Goal: Task Accomplishment & Management: Manage account settings

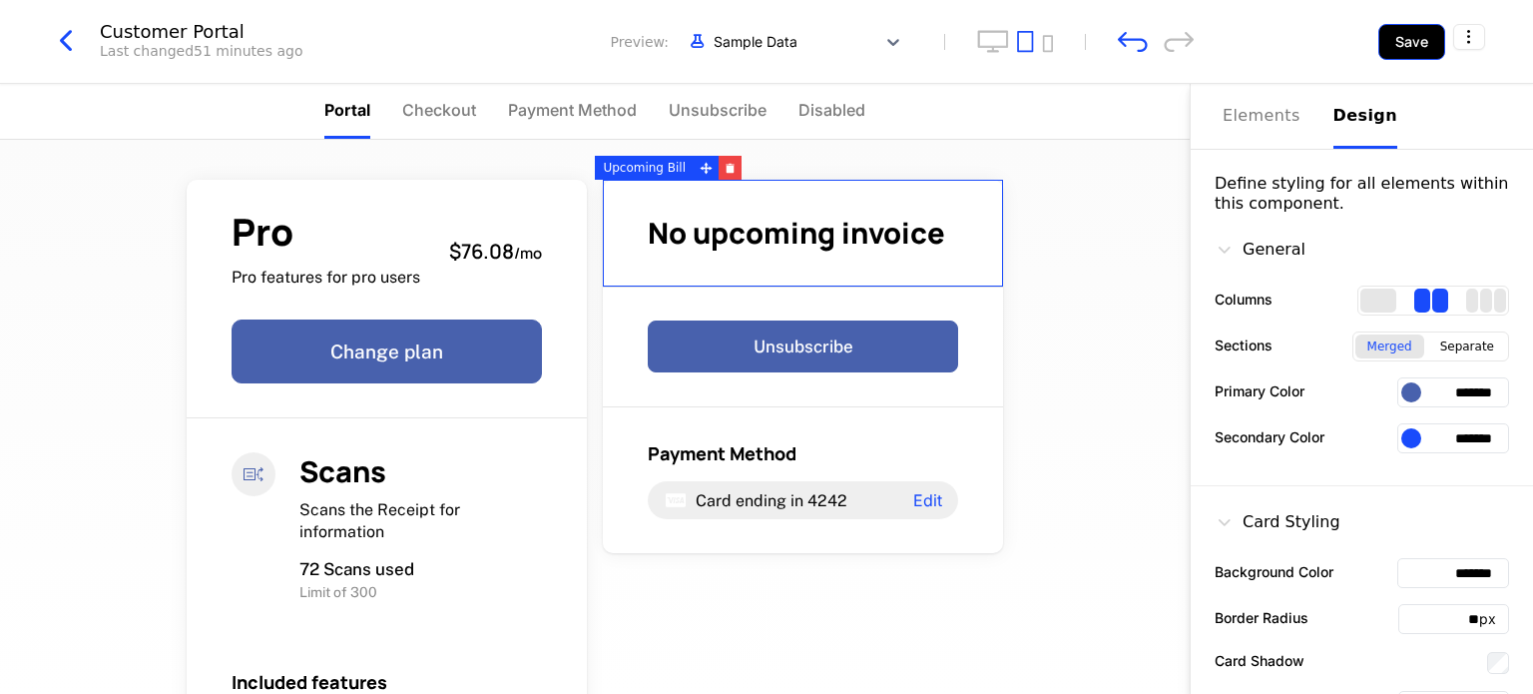
click at [1394, 43] on button "Save" at bounding box center [1411, 42] width 67 height 36
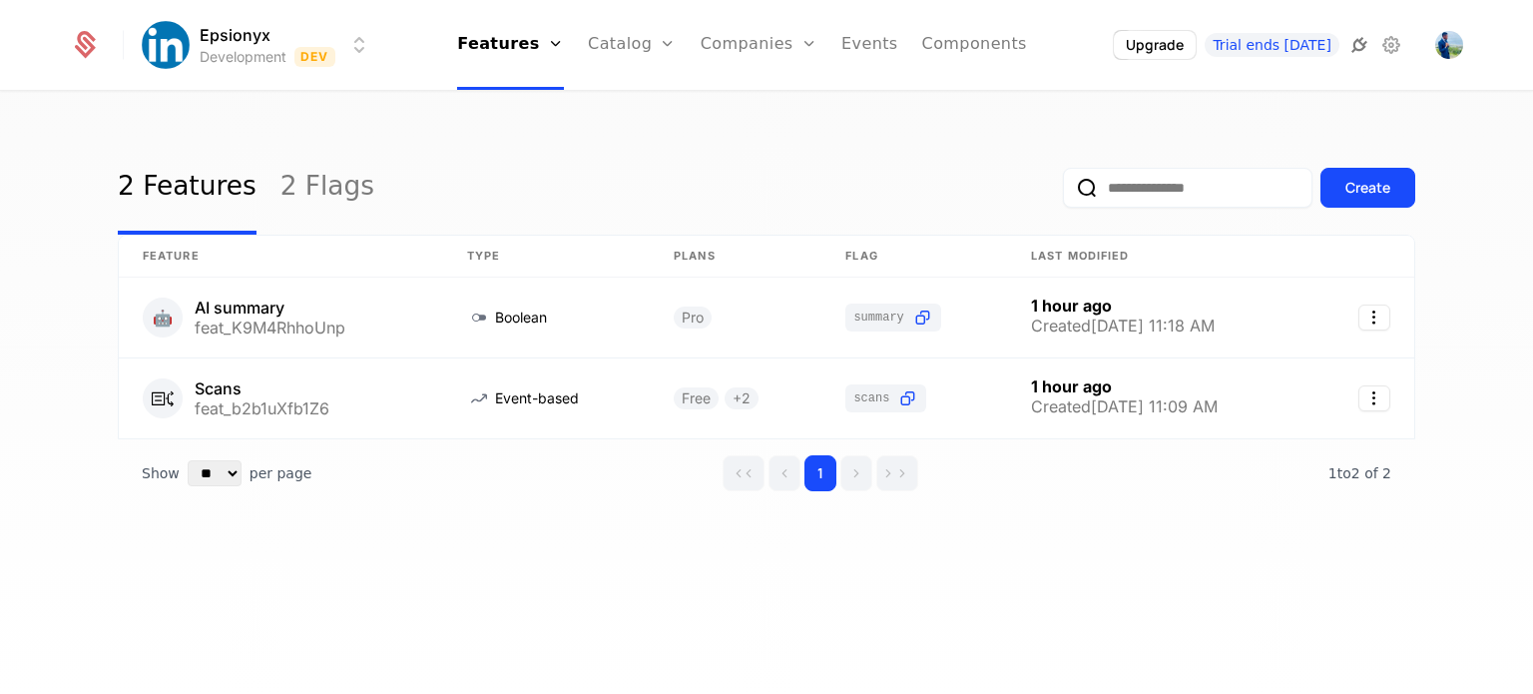
click at [1364, 50] on icon at bounding box center [1360, 45] width 24 height 24
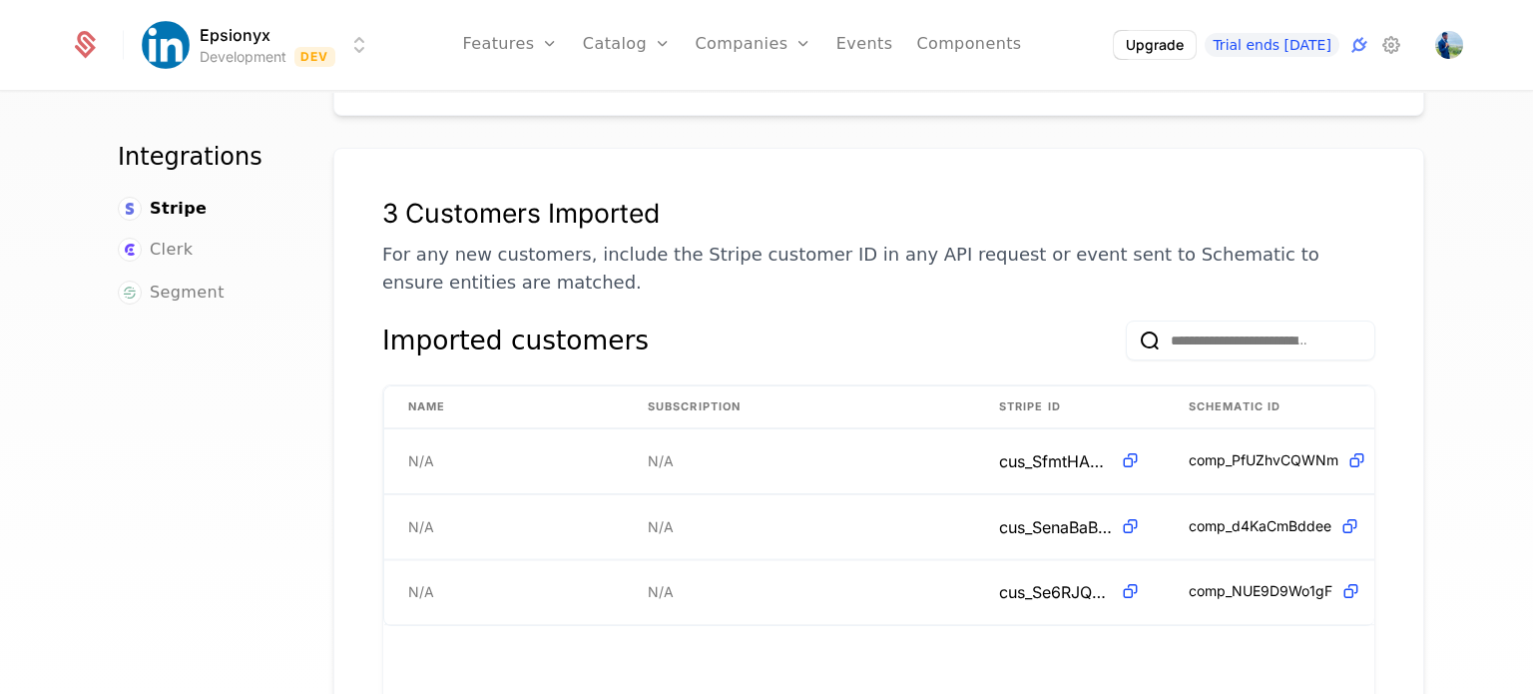
scroll to position [192, 0]
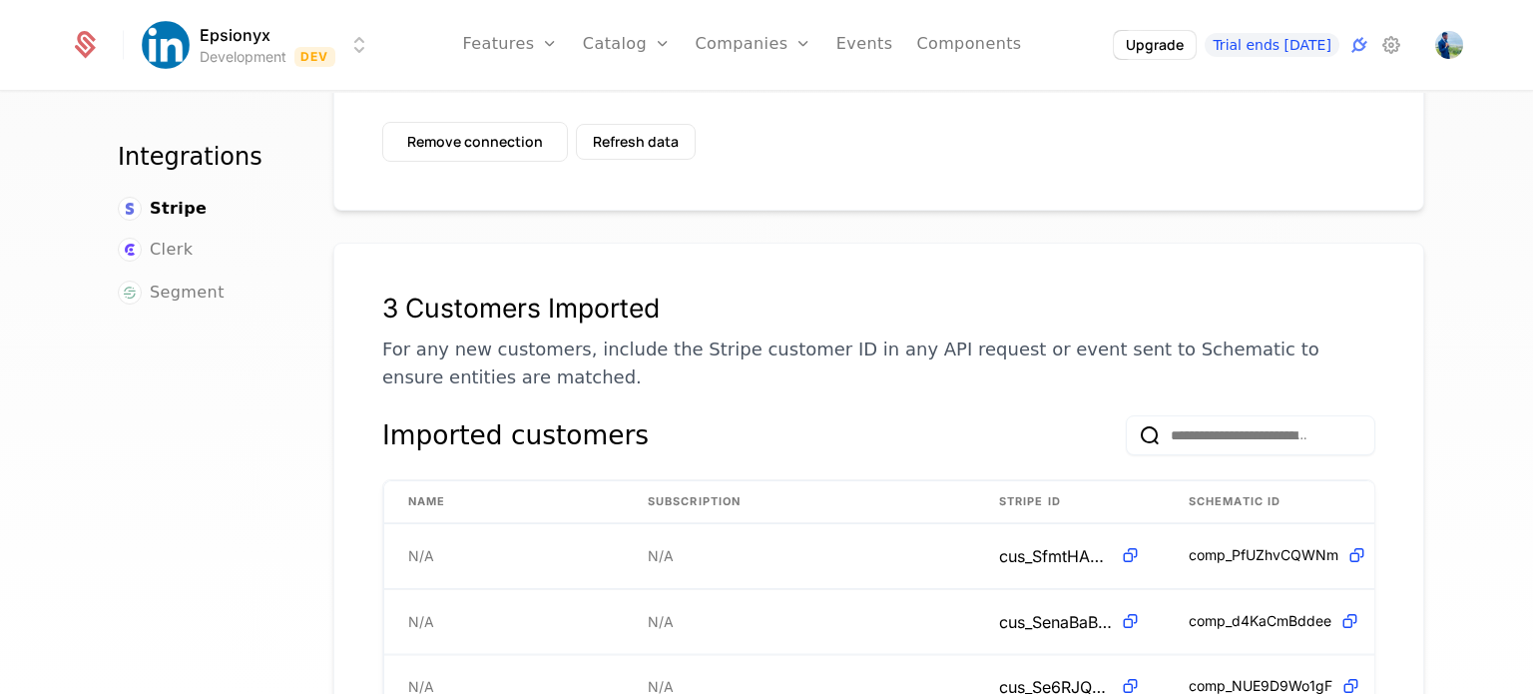
click at [355, 37] on html "Epsionyx Development Dev Features Features Flags Catalog Plans Add Ons Credits …" at bounding box center [766, 347] width 1533 height 694
click at [1387, 39] on icon at bounding box center [1391, 45] width 24 height 24
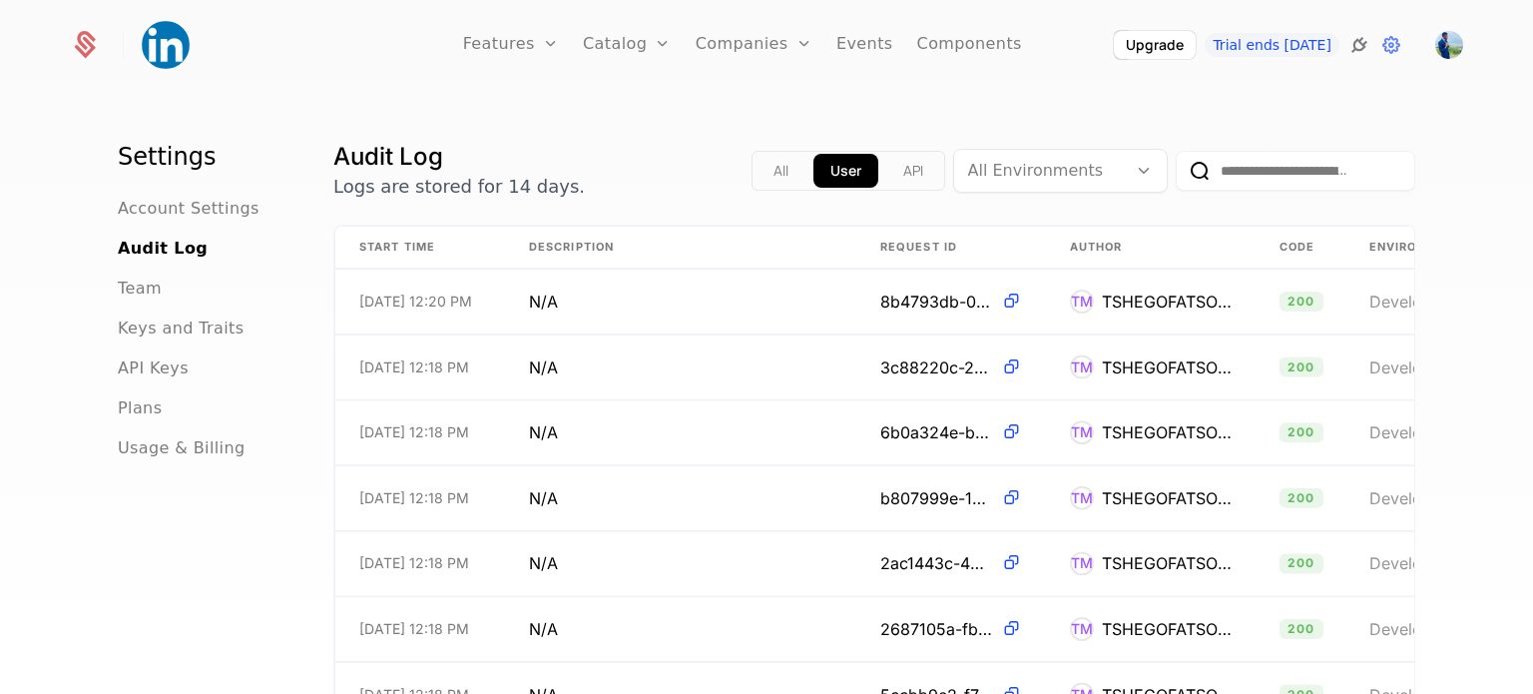
click at [1358, 40] on icon at bounding box center [1360, 45] width 24 height 24
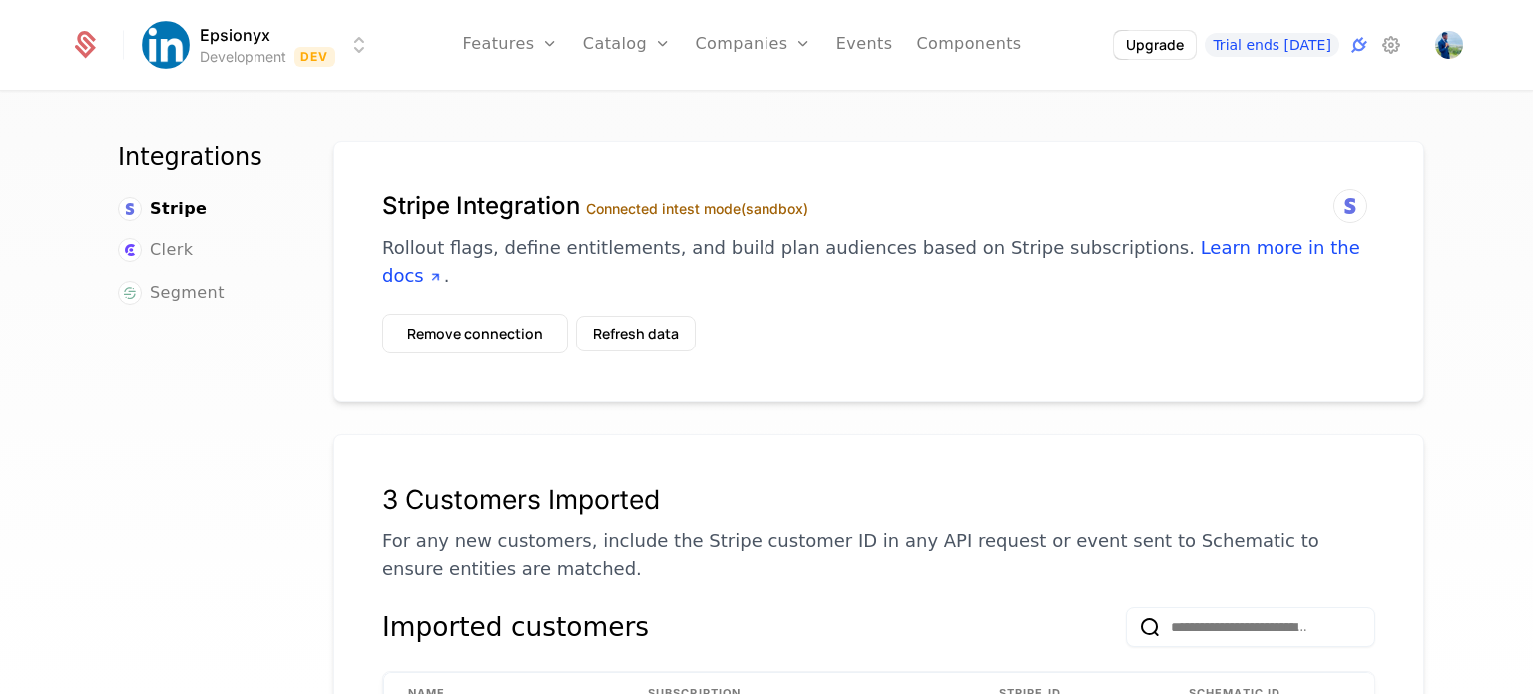
click at [357, 43] on html "Epsionyx Development Dev Features Features Flags Catalog Plans Add Ons Credits …" at bounding box center [766, 347] width 1533 height 694
click at [1449, 43] on img "Open user button" at bounding box center [1449, 45] width 28 height 28
click at [179, 47] on html "Epsionyx Development Dev Features Features Flags Catalog Plans Add Ons Credits …" at bounding box center [766, 347] width 1533 height 694
click at [80, 47] on html "Epsionyx Development Dev Features Features Flags Catalog Plans Add Ons Credits …" at bounding box center [766, 347] width 1533 height 694
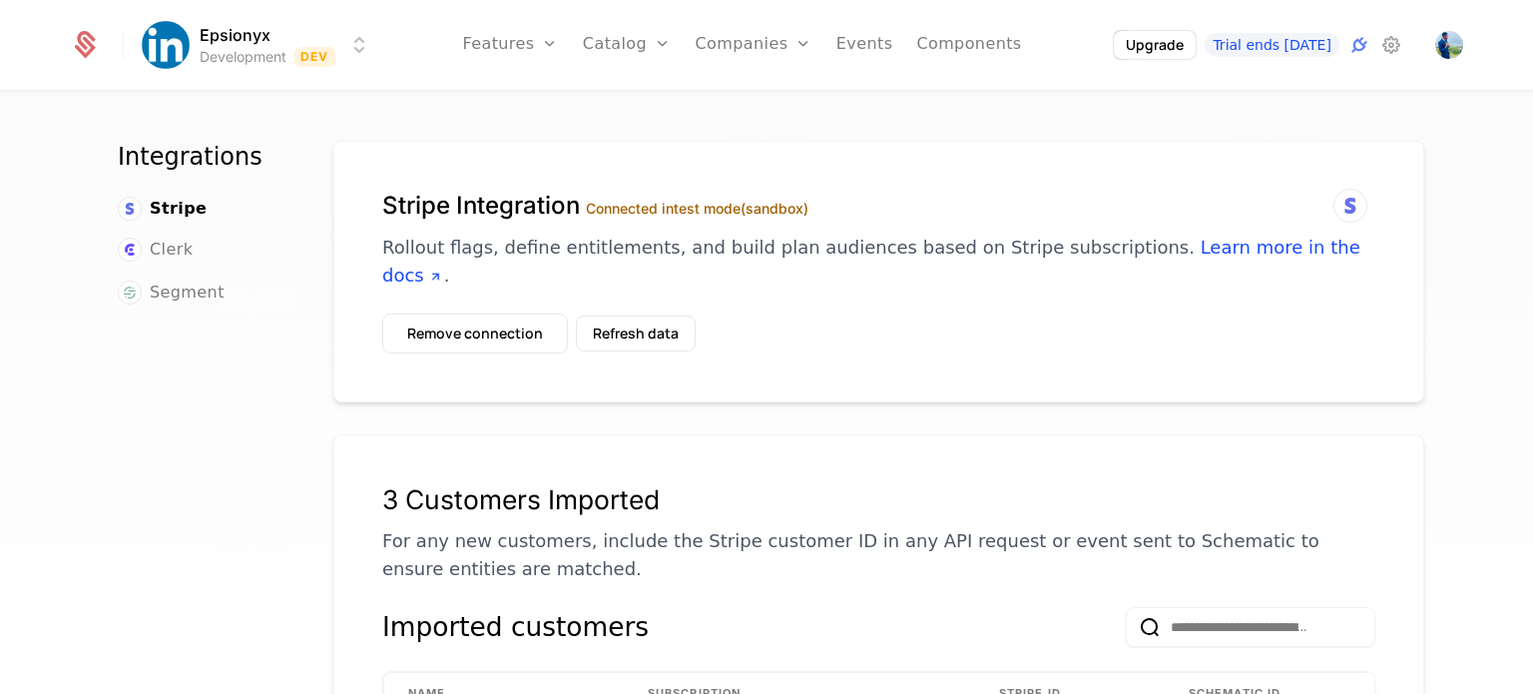
click at [80, 47] on icon at bounding box center [85, 45] width 28 height 28
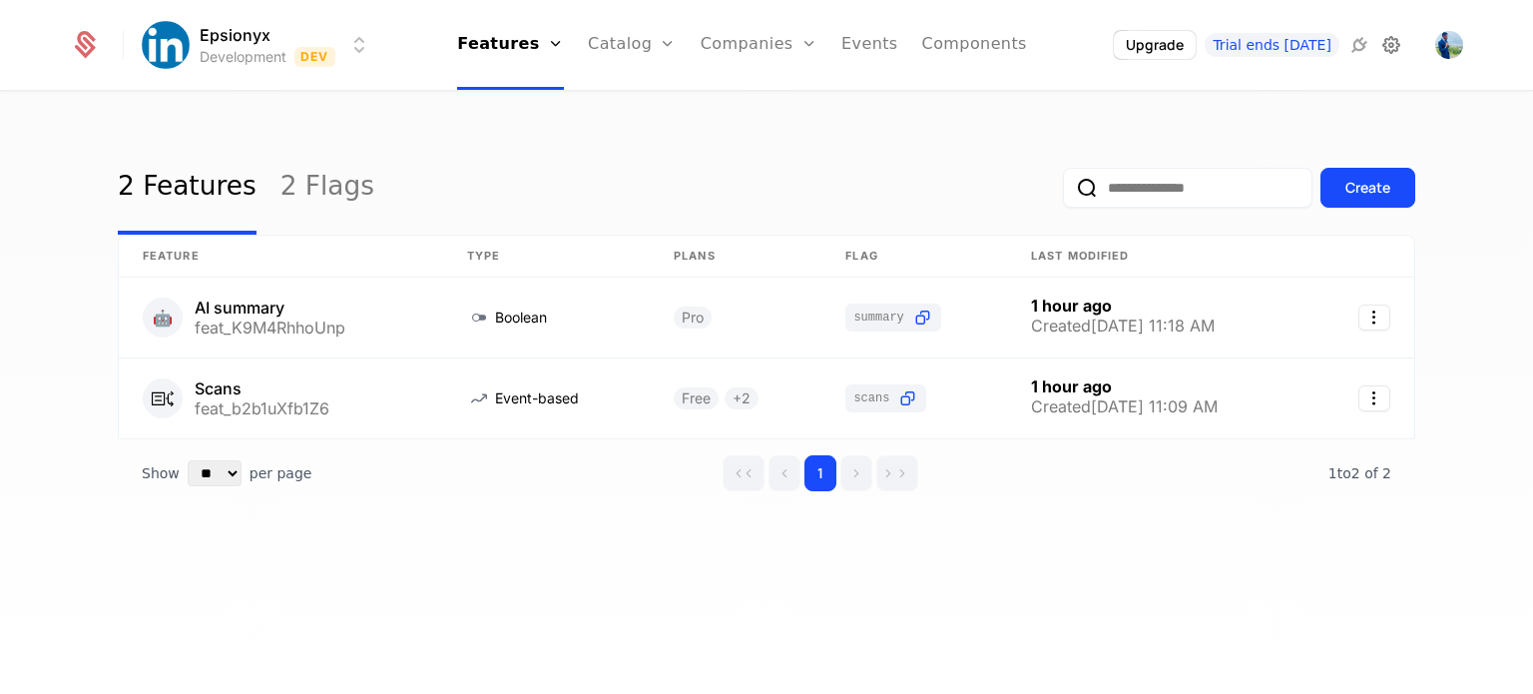
click at [1385, 37] on icon at bounding box center [1391, 45] width 24 height 24
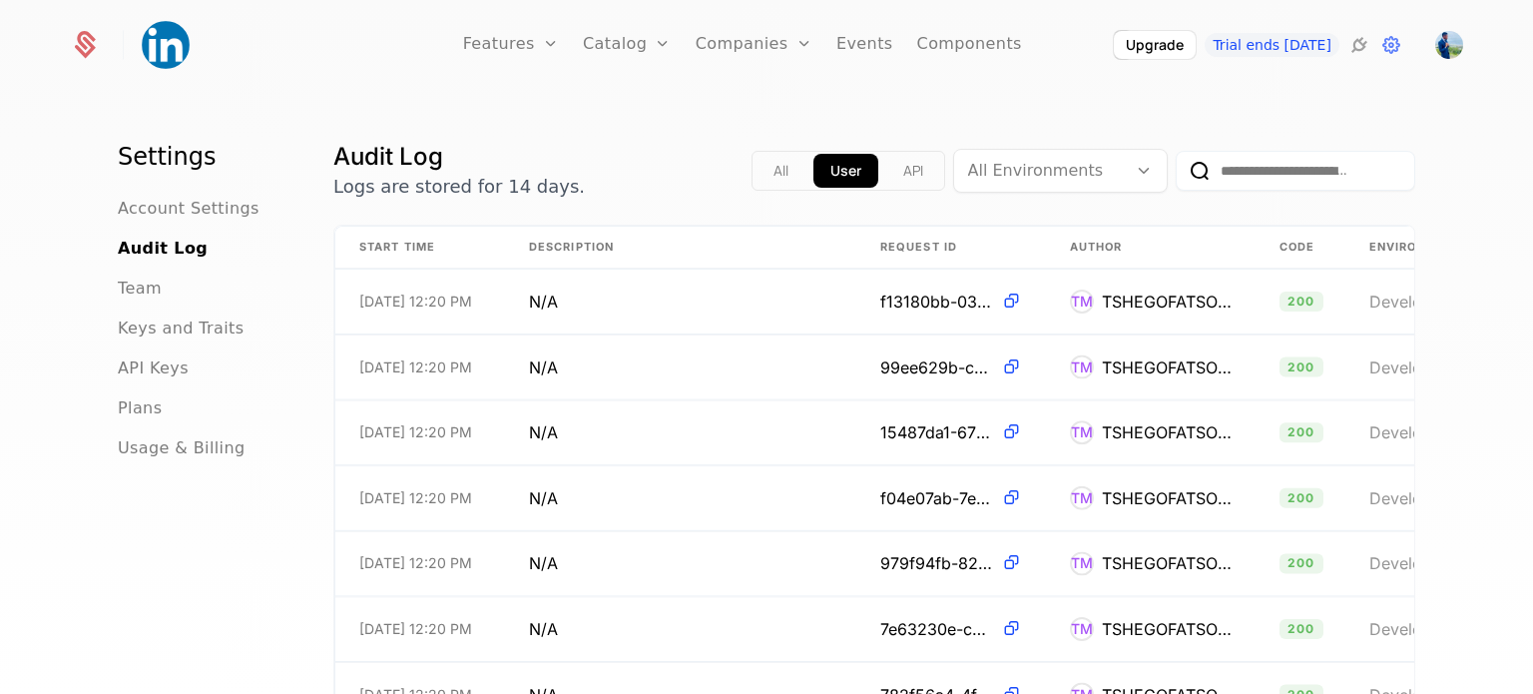
click at [901, 168] on button "API" at bounding box center [913, 171] width 54 height 34
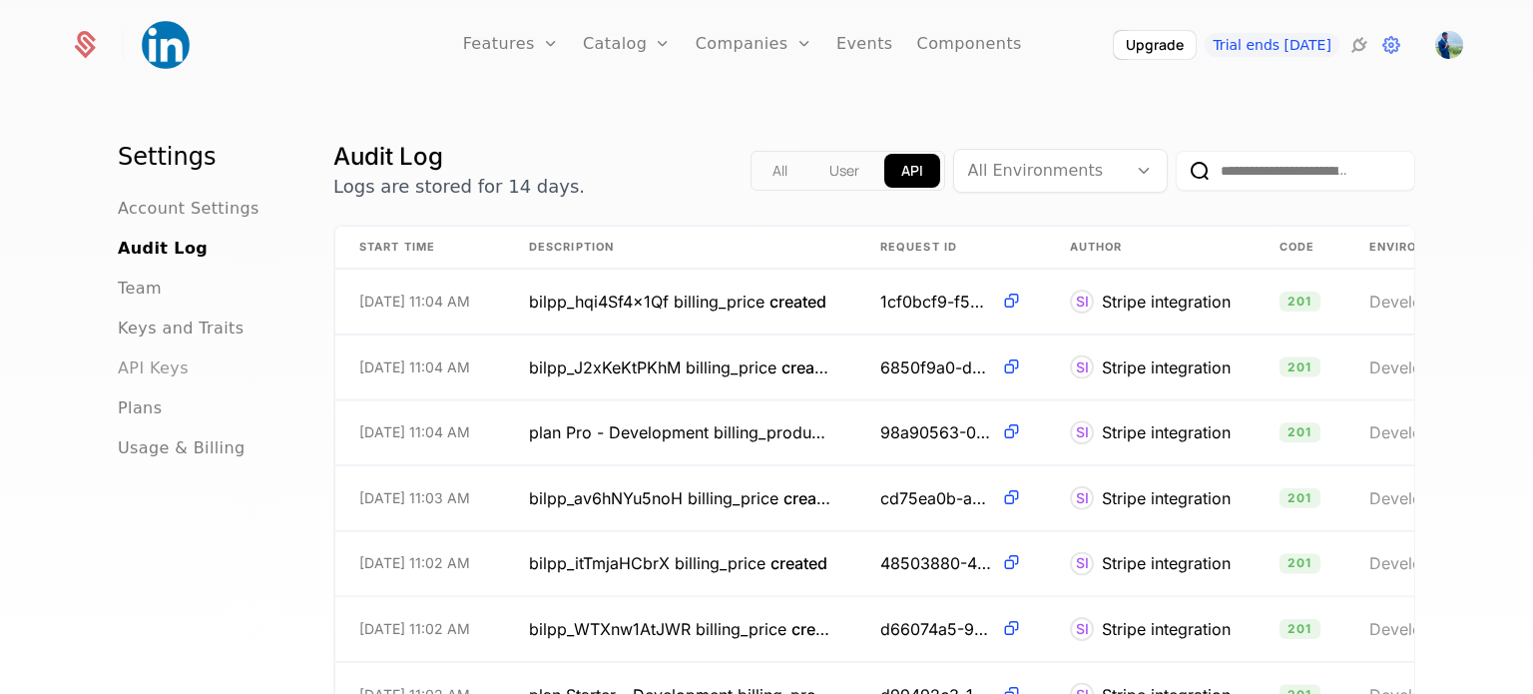
click at [156, 371] on span "API Keys" at bounding box center [153, 368] width 71 height 24
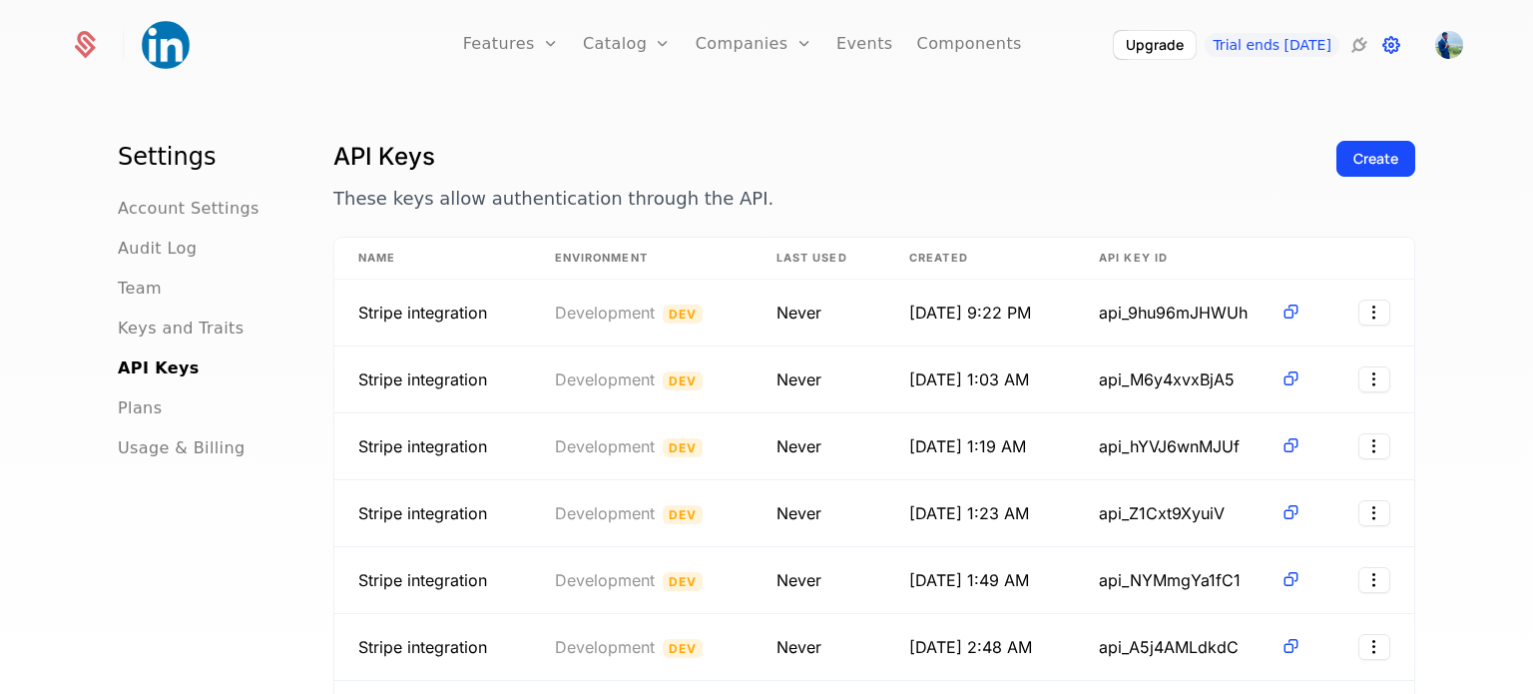
click at [1382, 42] on icon at bounding box center [1391, 45] width 24 height 24
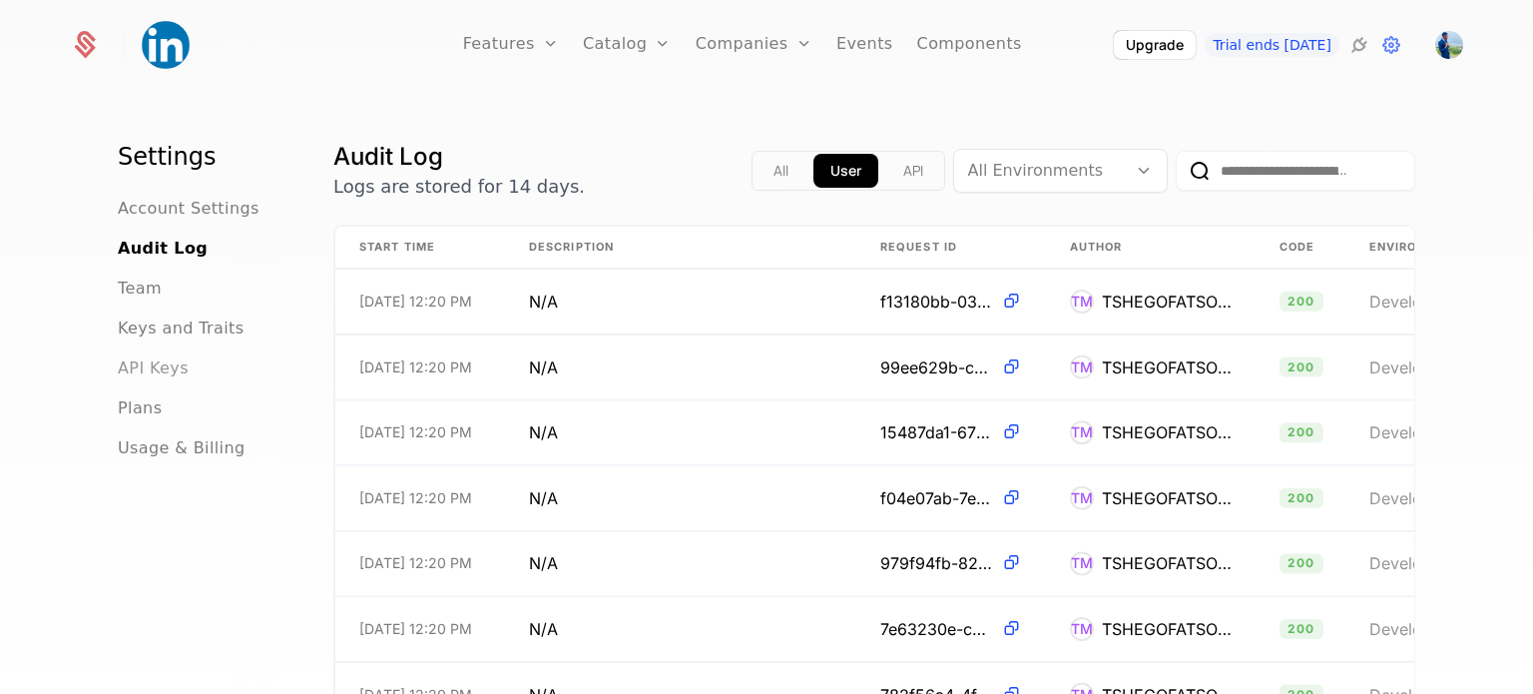
click at [135, 366] on span "API Keys" at bounding box center [153, 368] width 71 height 24
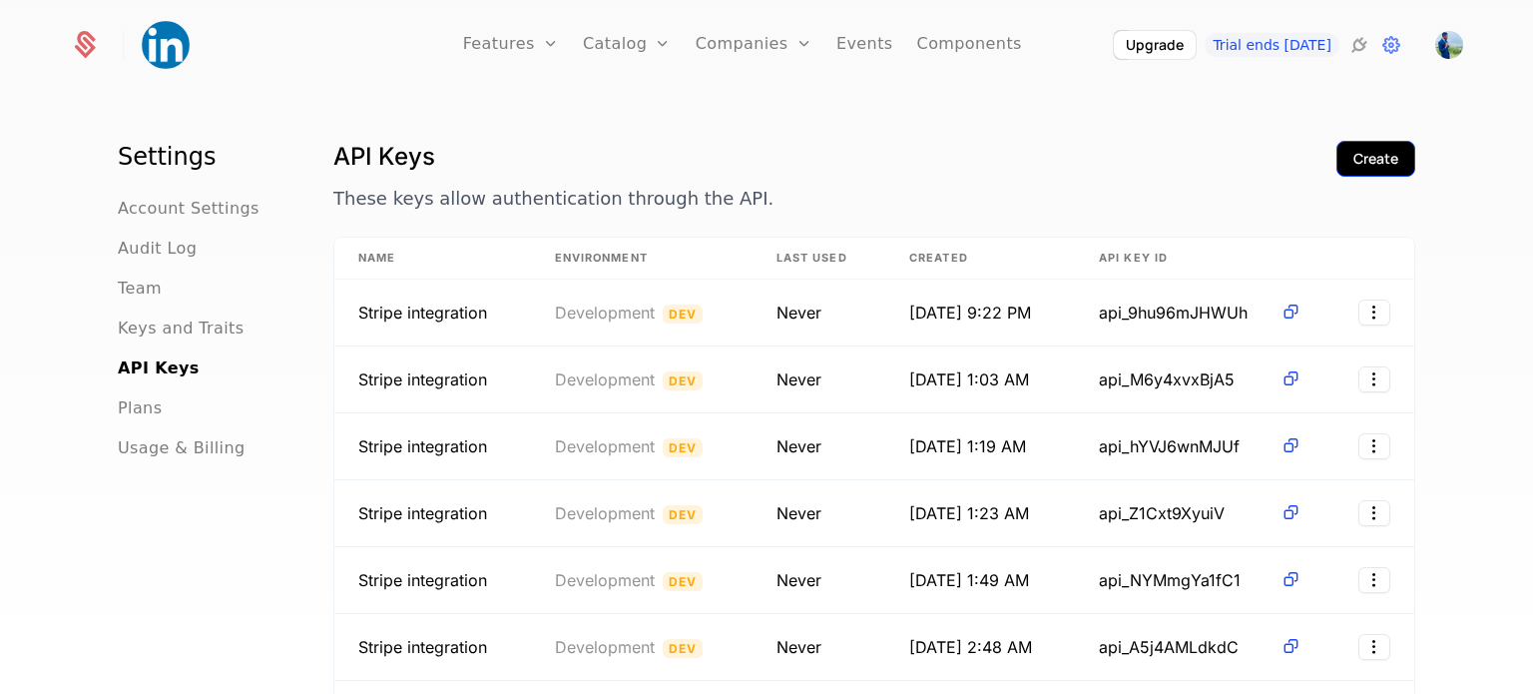
click at [1368, 162] on div "Create" at bounding box center [1376, 159] width 45 height 20
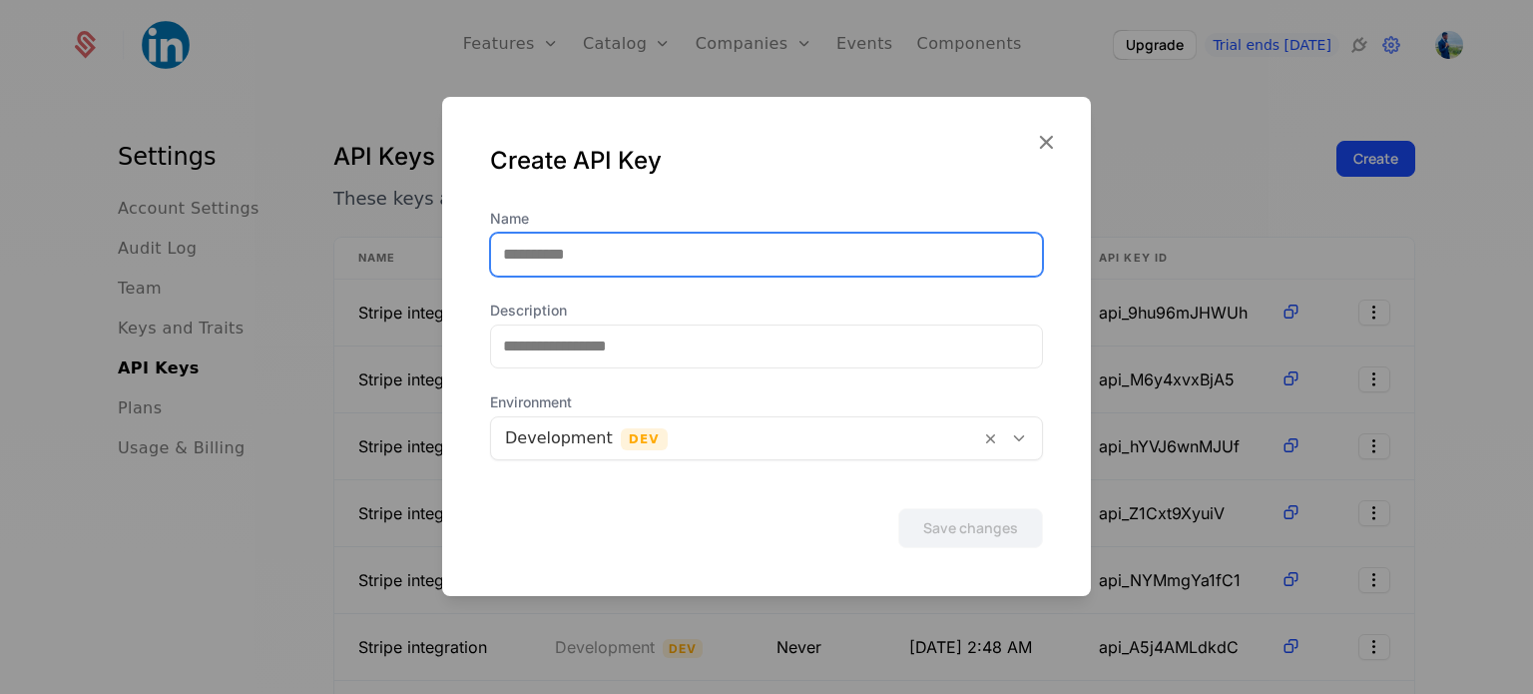
click at [796, 259] on input "Name" at bounding box center [766, 255] width 551 height 42
type input "******"
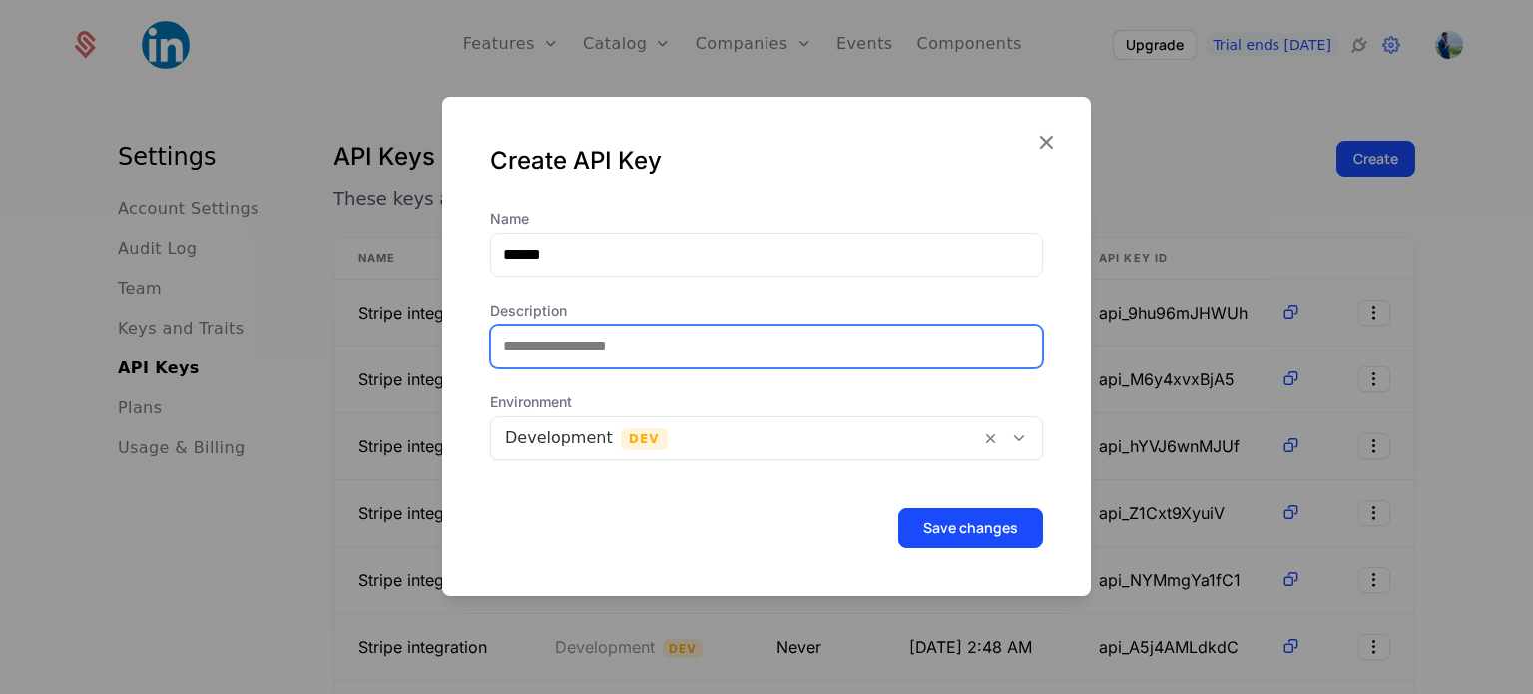
click at [712, 338] on input "Description" at bounding box center [766, 346] width 551 height 42
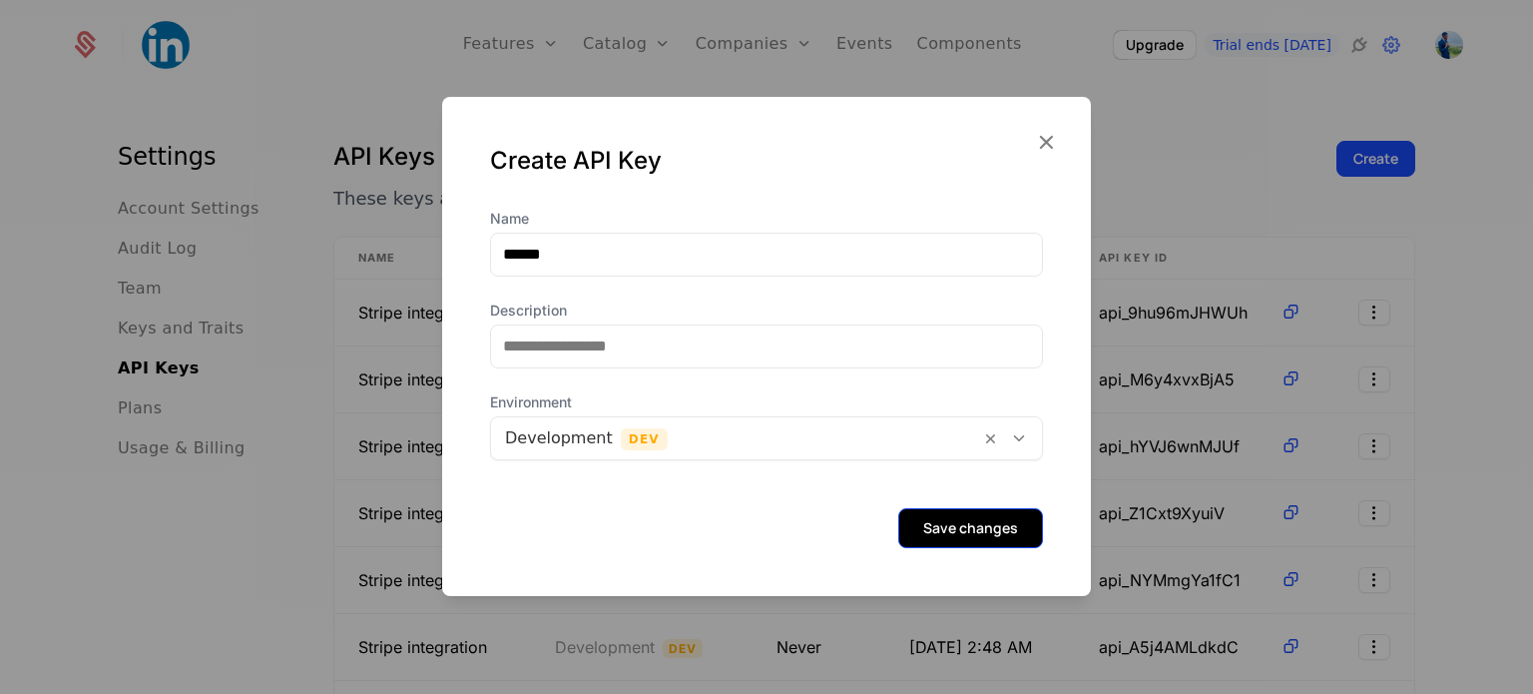
click at [967, 534] on button "Save changes" at bounding box center [970, 528] width 145 height 40
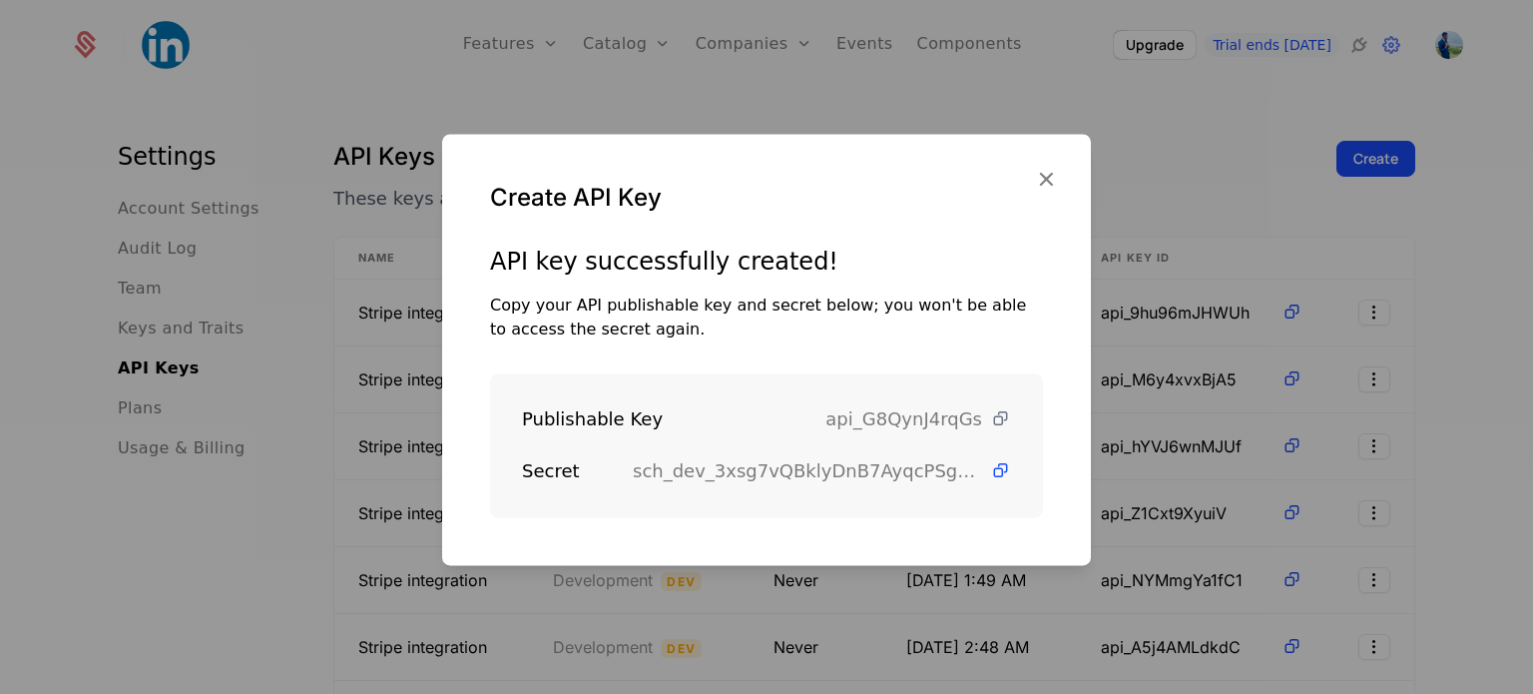
click at [990, 415] on icon at bounding box center [1000, 418] width 21 height 21
drag, startPoint x: 523, startPoint y: 418, endPoint x: 742, endPoint y: 406, distance: 218.9
click at [742, 406] on div "Publishable Key" at bounding box center [673, 419] width 303 height 28
copy div "Publishable Key"
click at [990, 476] on icon at bounding box center [1000, 470] width 21 height 21
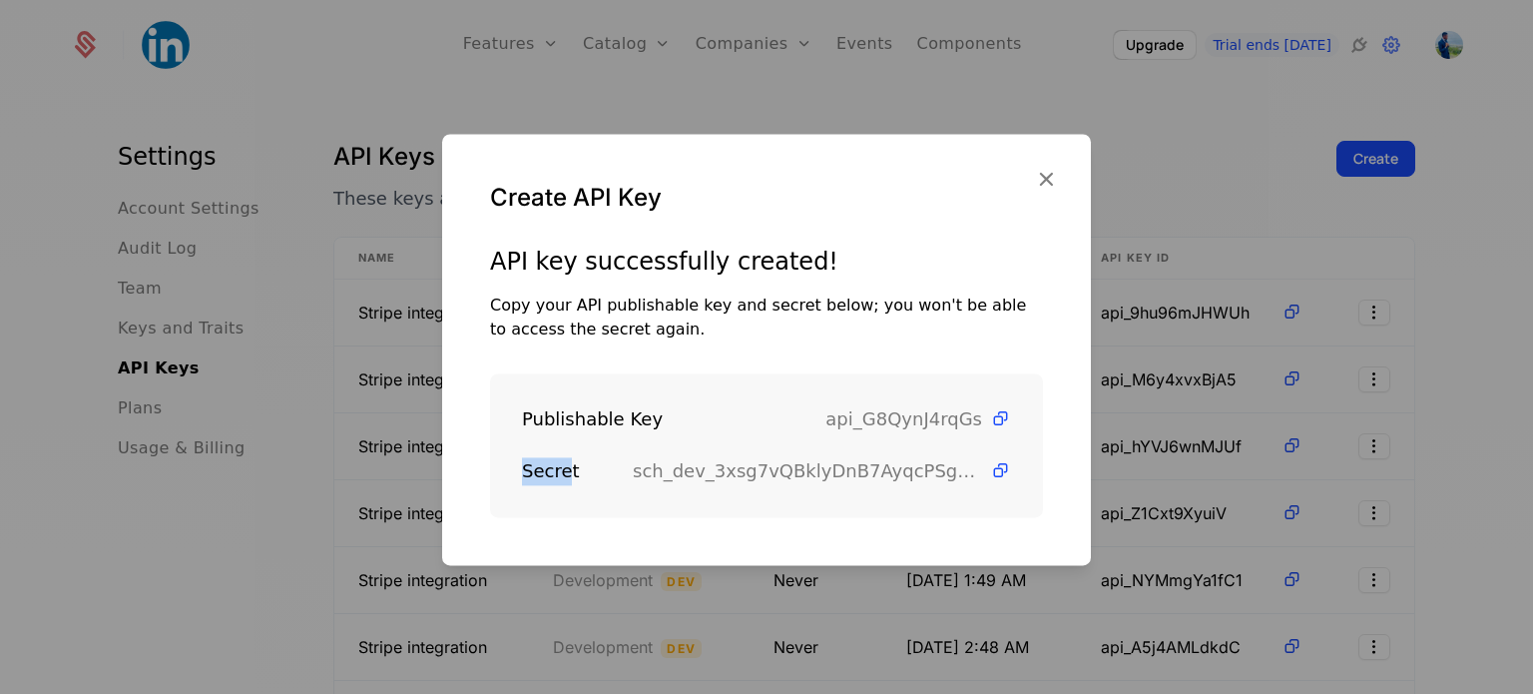
drag, startPoint x: 567, startPoint y: 474, endPoint x: 509, endPoint y: 469, distance: 58.1
click at [509, 469] on div "Publishable Key api_G8QynJ4rqGs Secret sch_dev_3xsg7vQBklyDnB7AyqcPSgbsoLskJgAx" at bounding box center [766, 445] width 553 height 144
drag, startPoint x: 577, startPoint y: 466, endPoint x: 511, endPoint y: 458, distance: 66.4
click at [511, 458] on div "Publishable Key api_G8QynJ4rqGs Secret sch_dev_3xsg7vQBklyDnB7AyqcPSgbsoLskJgAx" at bounding box center [766, 445] width 553 height 144
copy div "Secret"
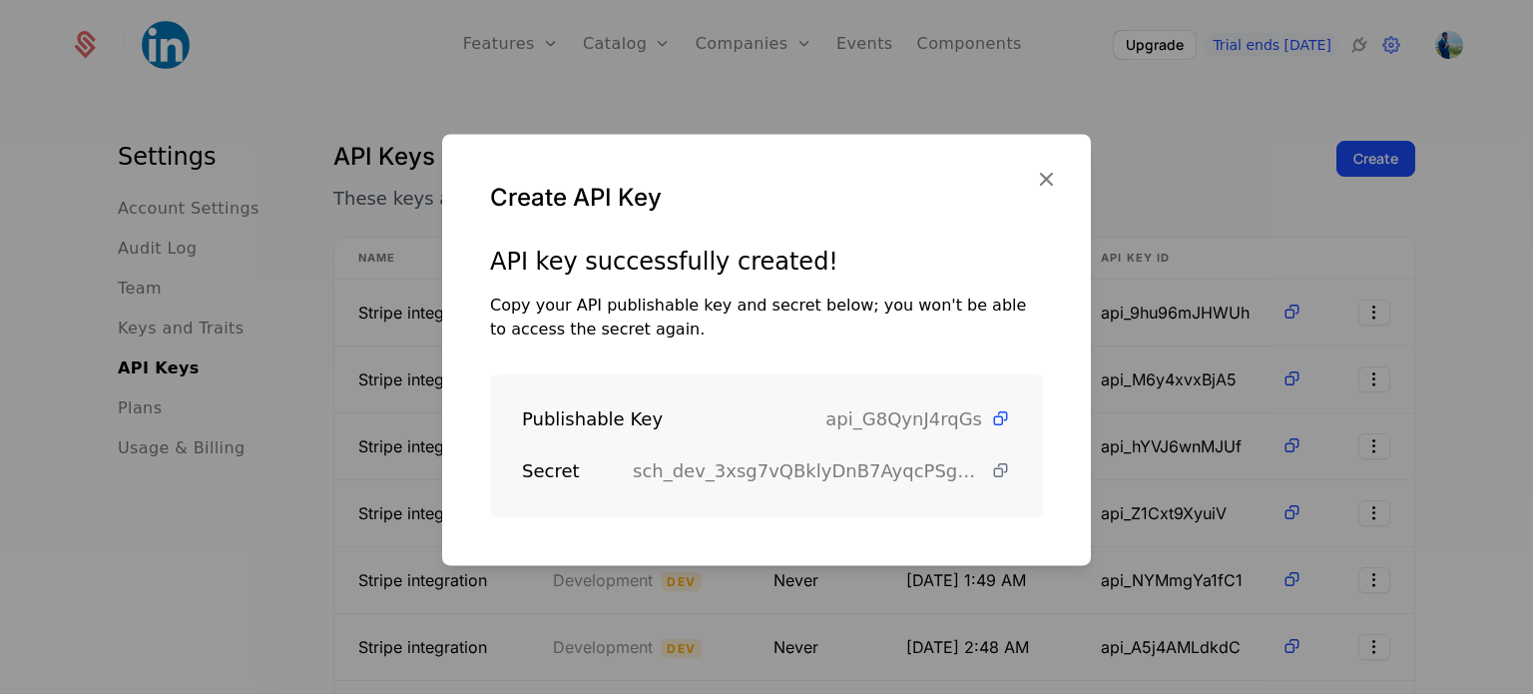
click at [990, 467] on icon at bounding box center [1000, 470] width 21 height 21
click at [1045, 182] on icon "button" at bounding box center [1046, 179] width 26 height 26
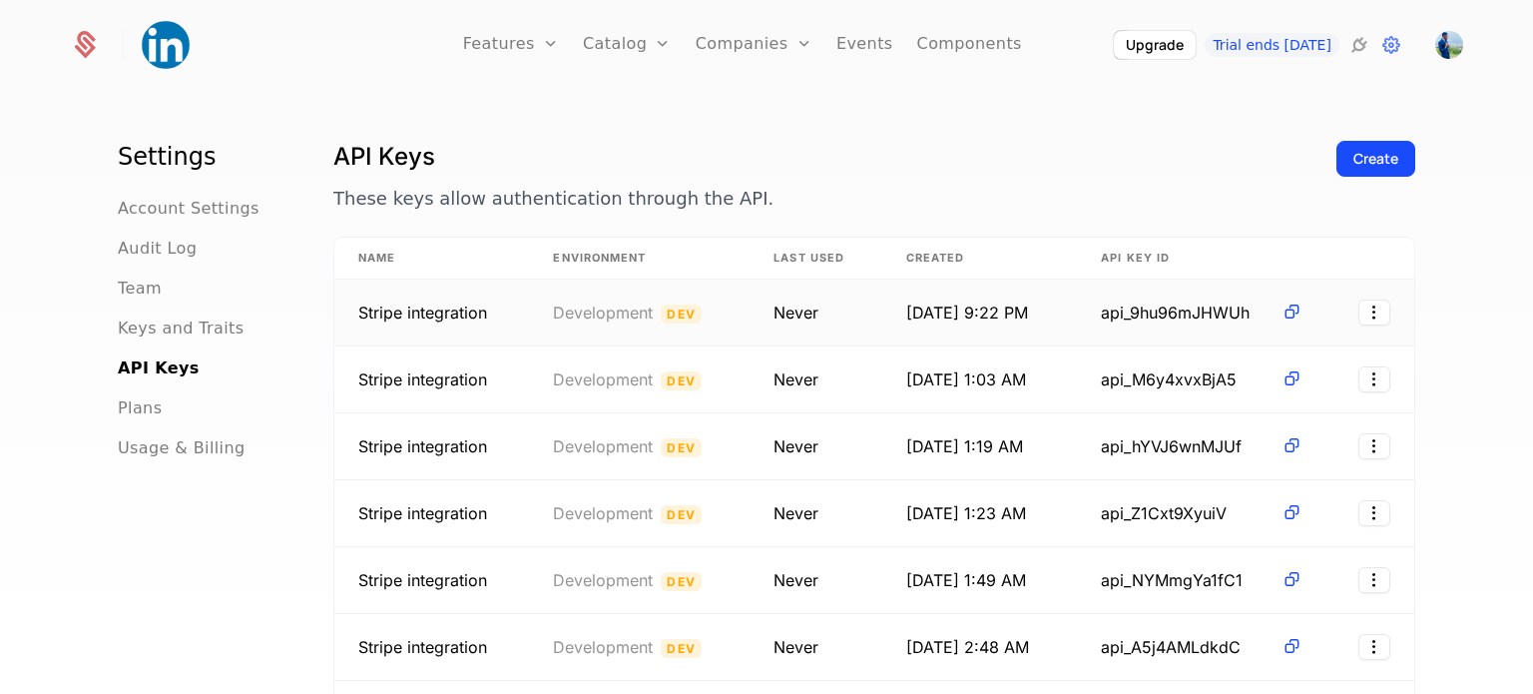
scroll to position [167, 0]
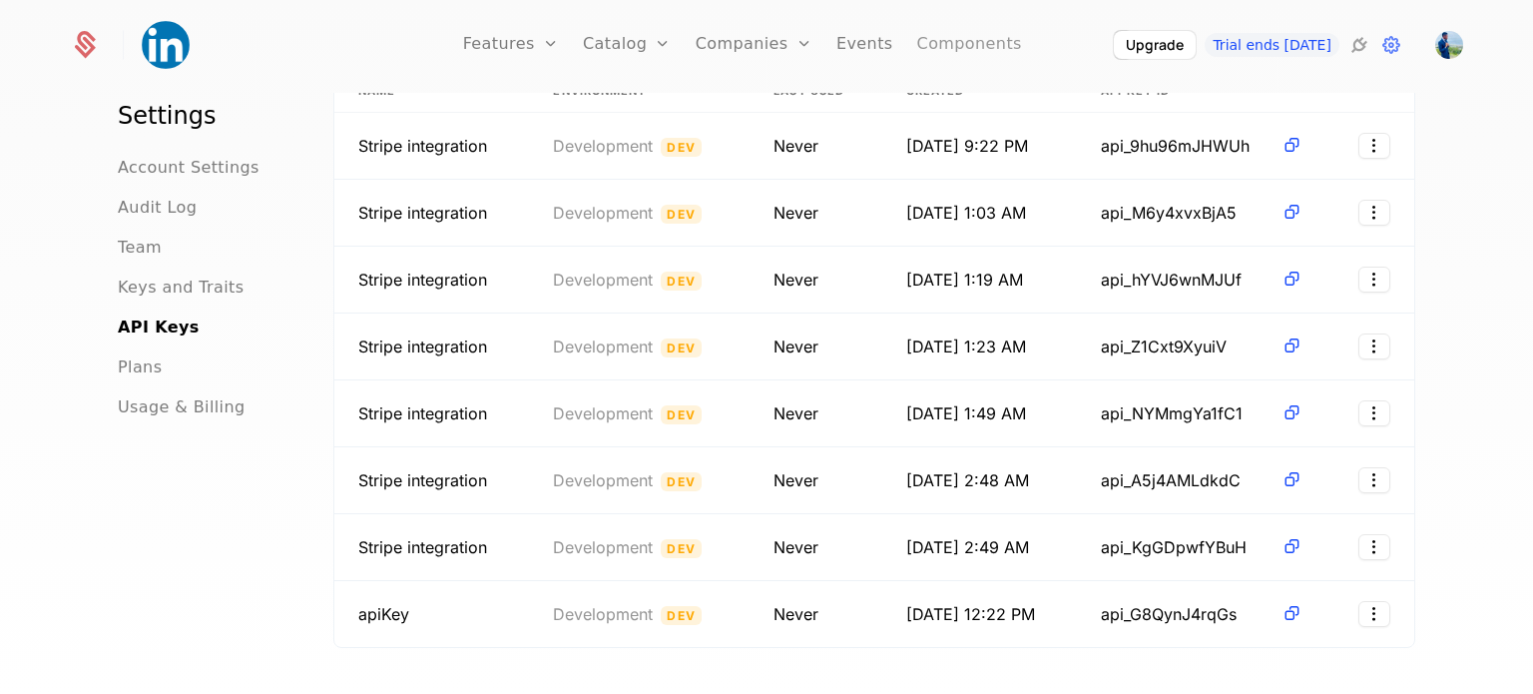
click at [931, 35] on link "Components" at bounding box center [969, 45] width 105 height 90
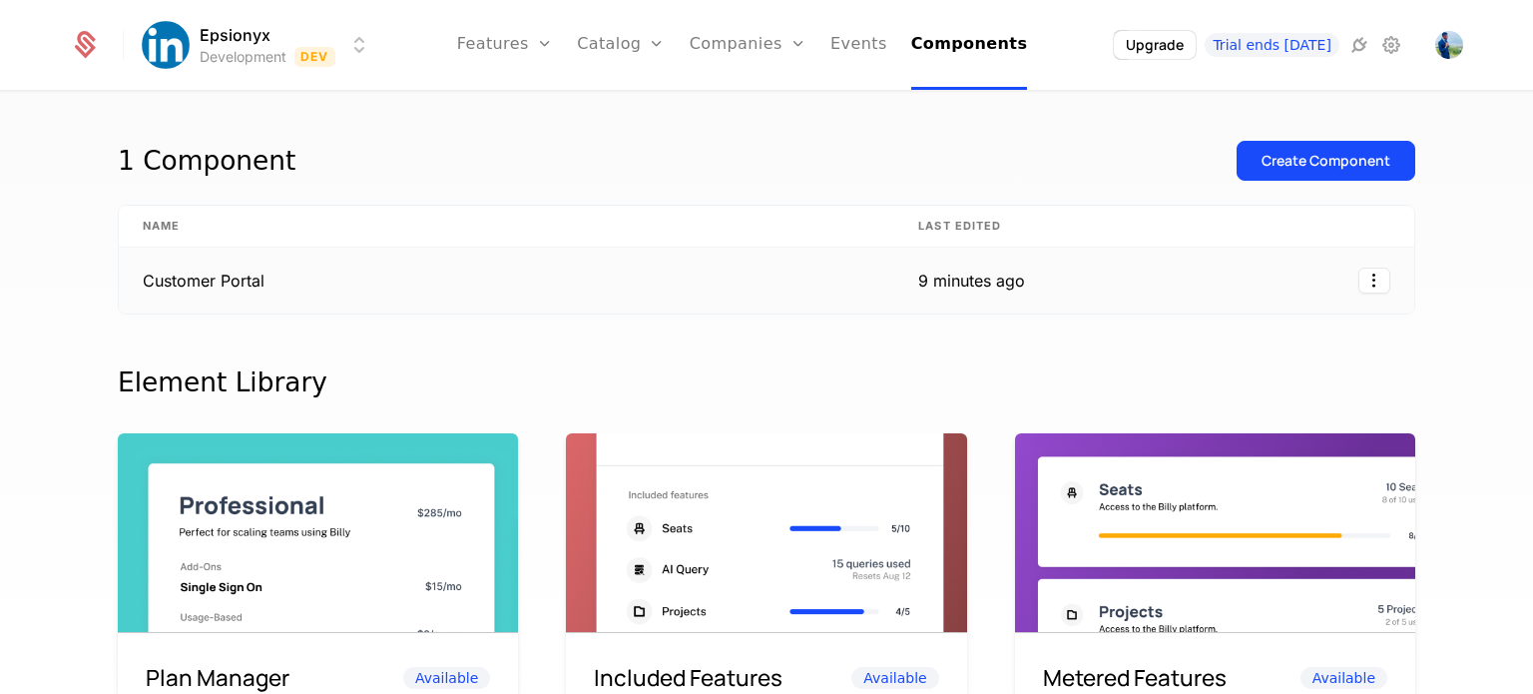
click at [177, 278] on td "Customer Portal" at bounding box center [507, 281] width 776 height 66
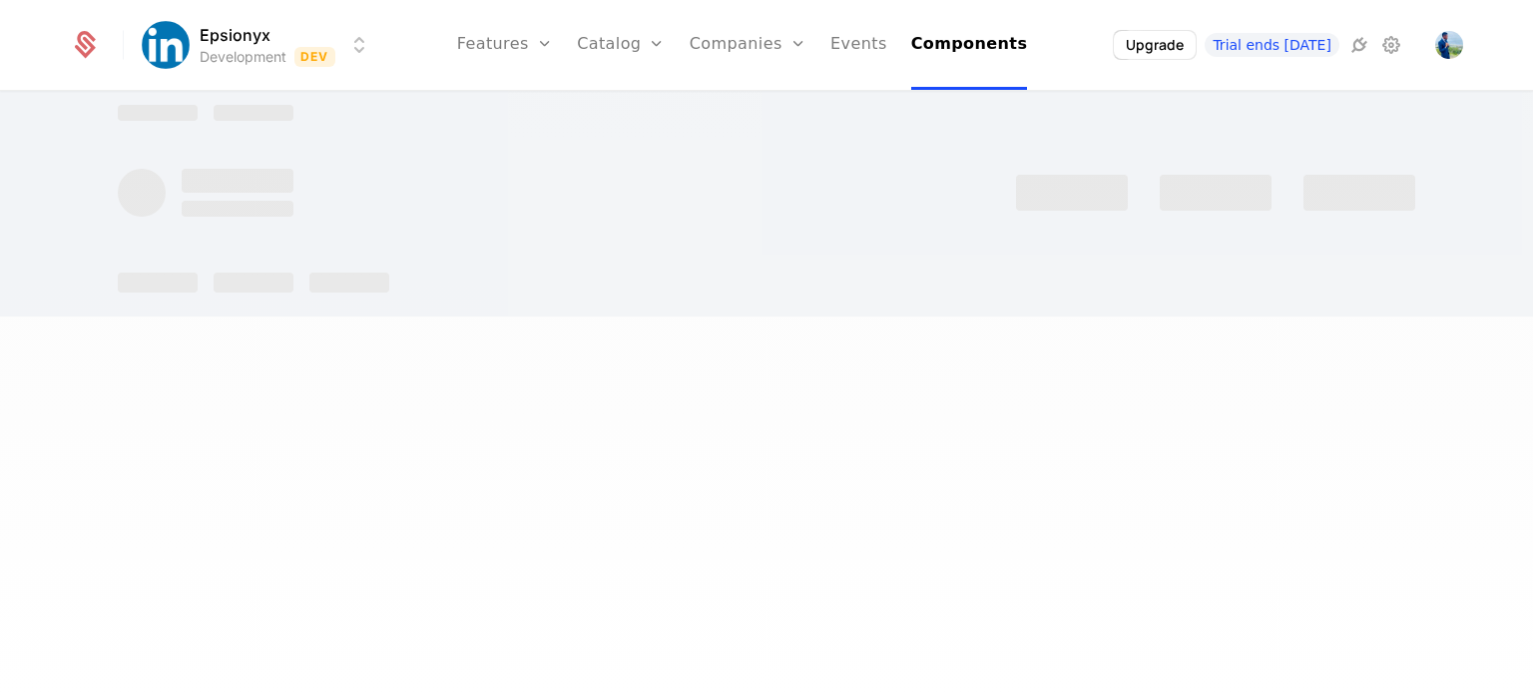
click at [177, 278] on div at bounding box center [158, 283] width 80 height 20
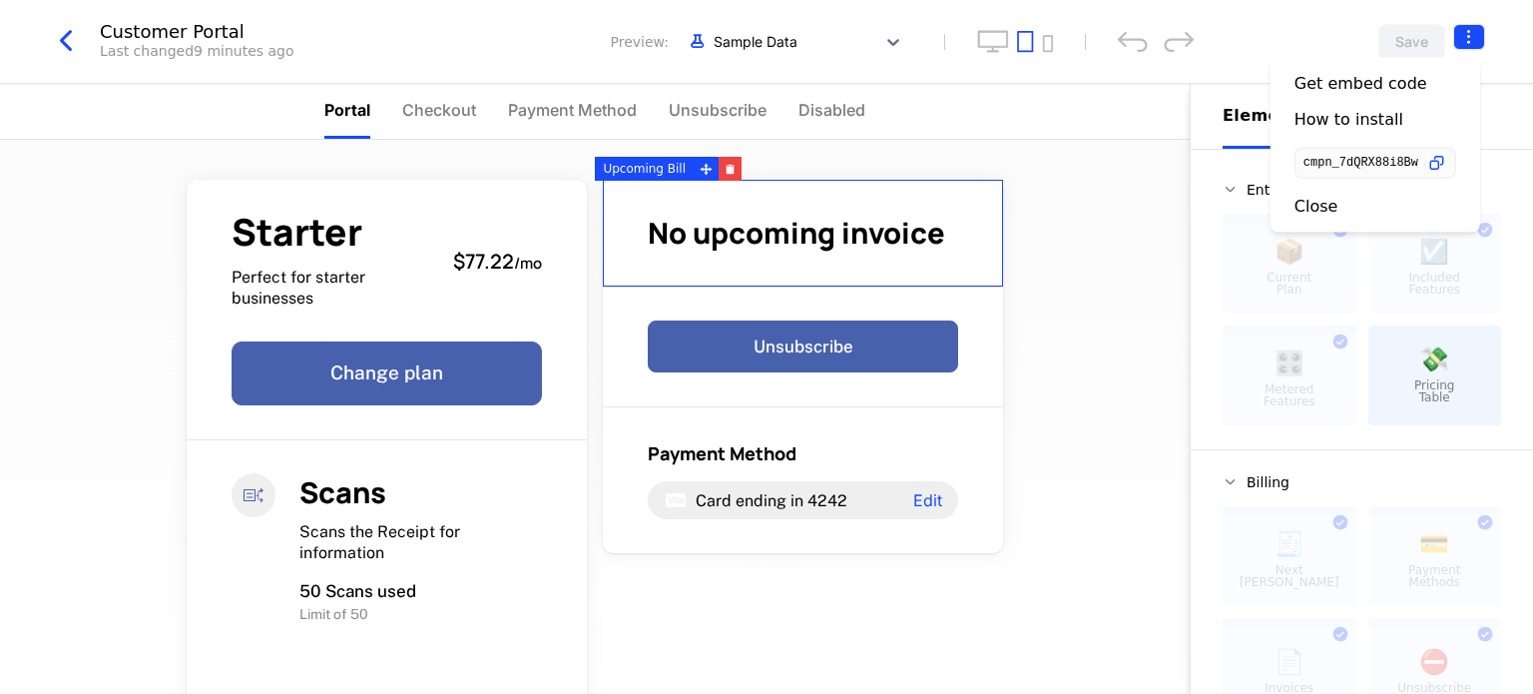
click at [1473, 44] on html "Epsionyx Development Dev Features Features Flags Catalog Plans Add Ons Credits …" at bounding box center [766, 347] width 1533 height 694
click at [1438, 163] on icon "button" at bounding box center [1436, 163] width 21 height 21
